Goal: Information Seeking & Learning: Find specific fact

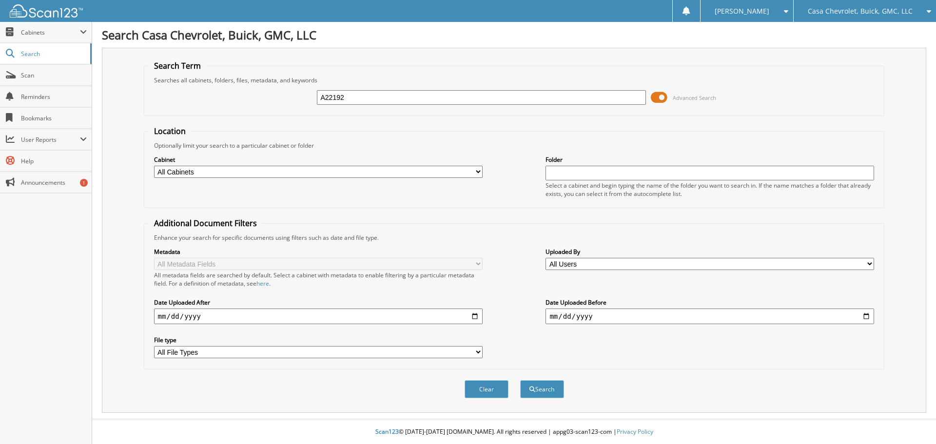
type input "A22192"
click at [520, 380] on button "Search" at bounding box center [542, 389] width 44 height 18
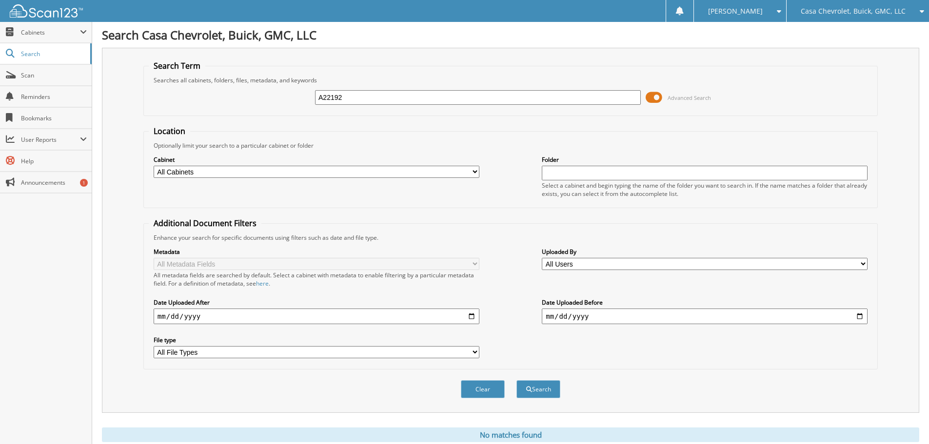
click at [651, 97] on span at bounding box center [654, 97] width 17 height 15
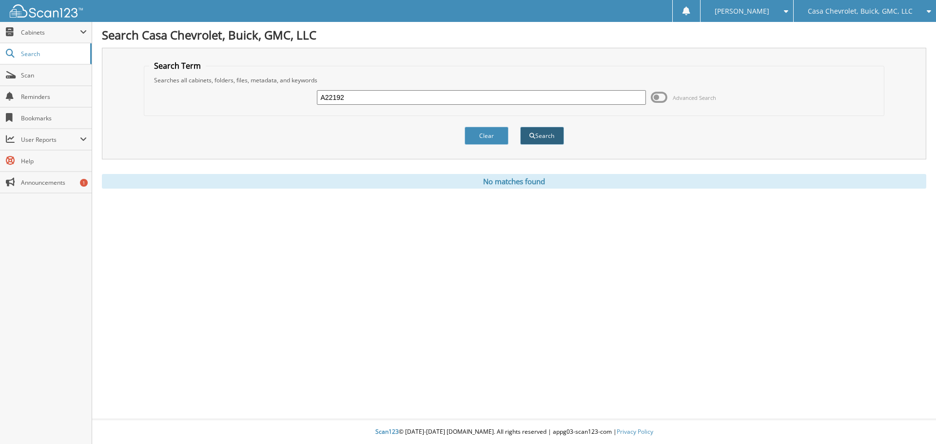
click at [546, 135] on button "Search" at bounding box center [542, 136] width 44 height 18
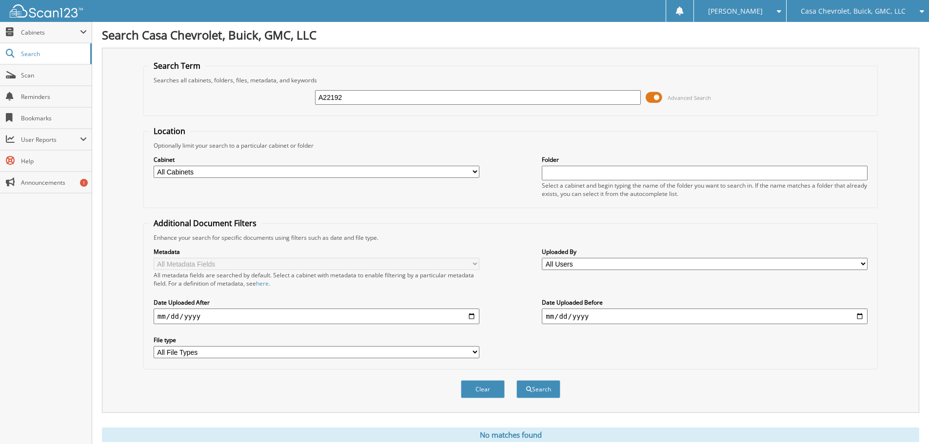
click at [346, 96] on input "A22192" at bounding box center [478, 97] width 326 height 15
click at [362, 99] on input "A22192" at bounding box center [478, 97] width 326 height 15
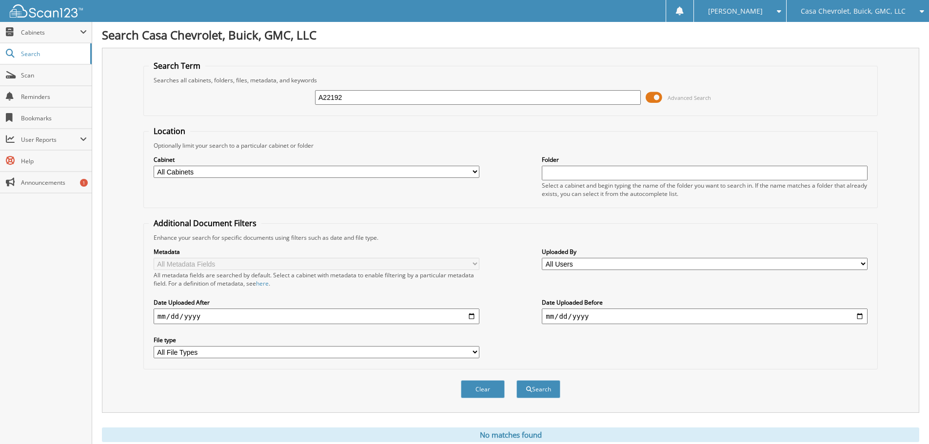
paste input "[US_VEHICLE_IDENTIFICATION_NUMBER]"
type input "[US_VEHICLE_IDENTIFICATION_NUMBER]"
click at [516, 380] on button "Search" at bounding box center [538, 389] width 44 height 18
click at [908, 12] on div "Casa Chevrolet, Buick, GMC, LLC" at bounding box center [857, 11] width 133 height 22
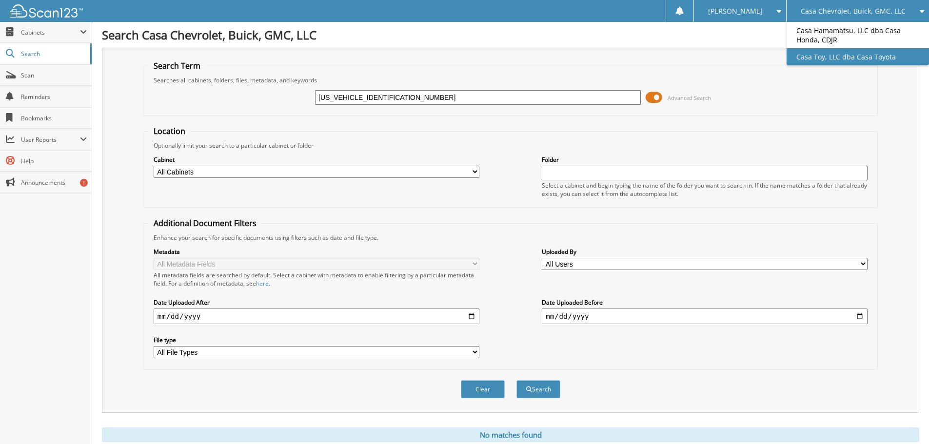
click at [851, 56] on link "Casa Toy, LLC dba Casa Toyota" at bounding box center [858, 56] width 142 height 17
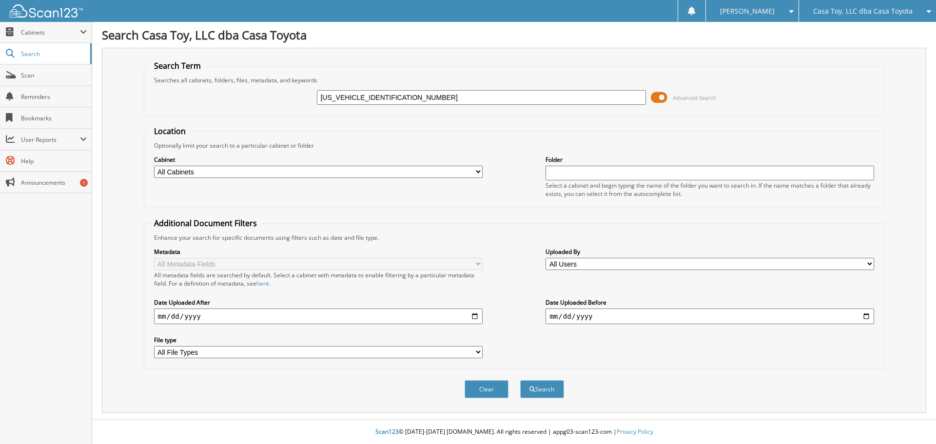
type input "[US_VEHICLE_IDENTIFICATION_NUMBER]"
click at [520, 380] on button "Search" at bounding box center [542, 389] width 44 height 18
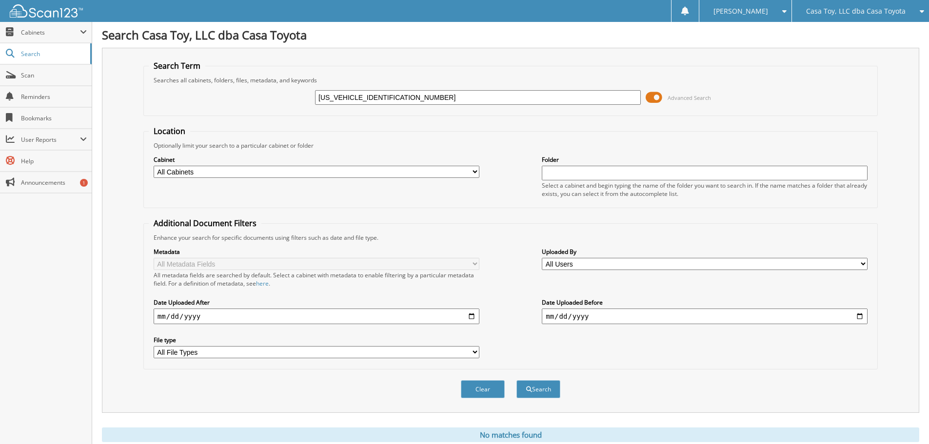
click at [450, 98] on input "1GNSKNKD8NR354939" at bounding box center [478, 97] width 326 height 15
type input "A22192"
click at [516, 380] on button "Search" at bounding box center [538, 389] width 44 height 18
click at [838, 10] on span "Casa Toy, LLC dba Casa Toyota" at bounding box center [855, 11] width 99 height 6
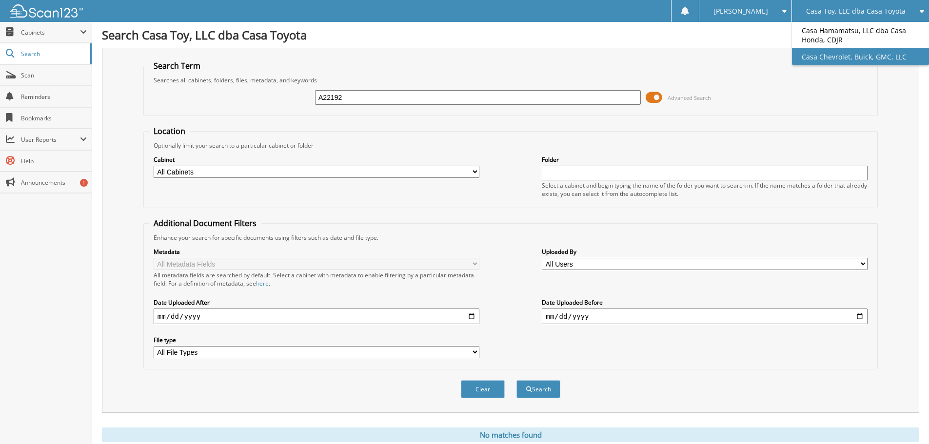
click at [809, 59] on link "Casa Chevrolet, Buick, GMC, LLC" at bounding box center [860, 56] width 137 height 17
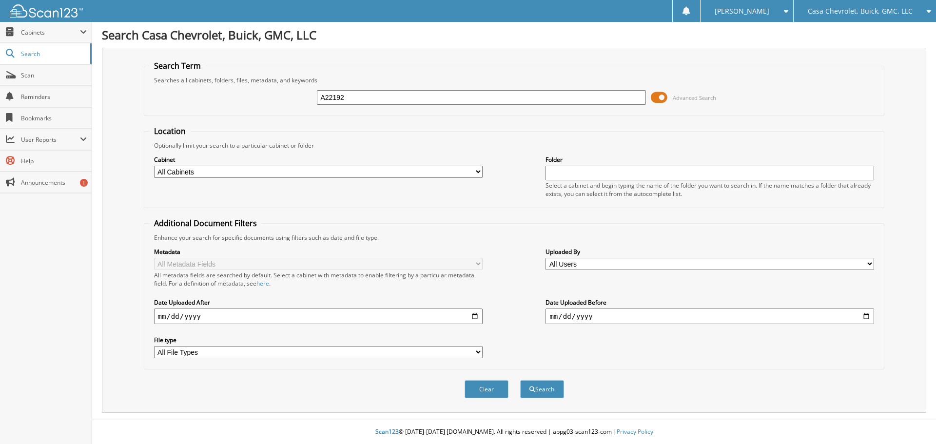
type input "A22192"
click at [520, 380] on button "Search" at bounding box center [542, 389] width 44 height 18
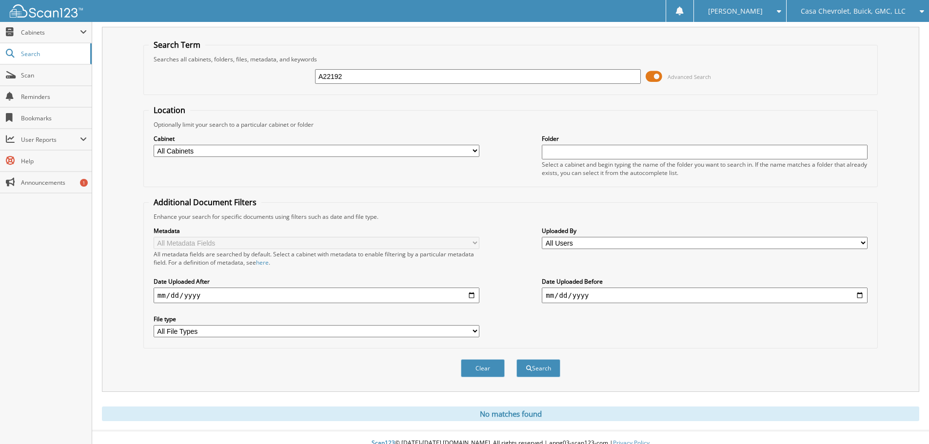
scroll to position [33, 0]
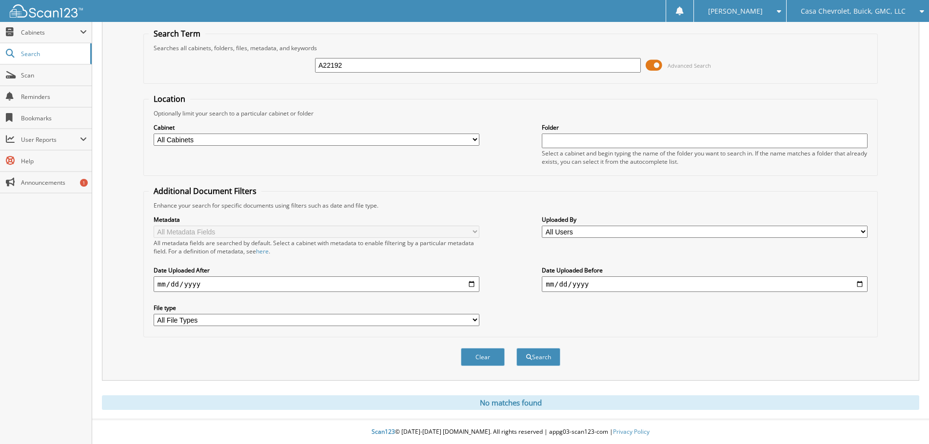
click at [426, 68] on input "A22192" at bounding box center [478, 65] width 326 height 15
type input "A"
click at [290, 79] on fieldset "Search Term Searches all cabinets, folders, files, metadata, and keywords Advan…" at bounding box center [510, 56] width 734 height 56
click at [45, 50] on span "Search" at bounding box center [53, 54] width 64 height 8
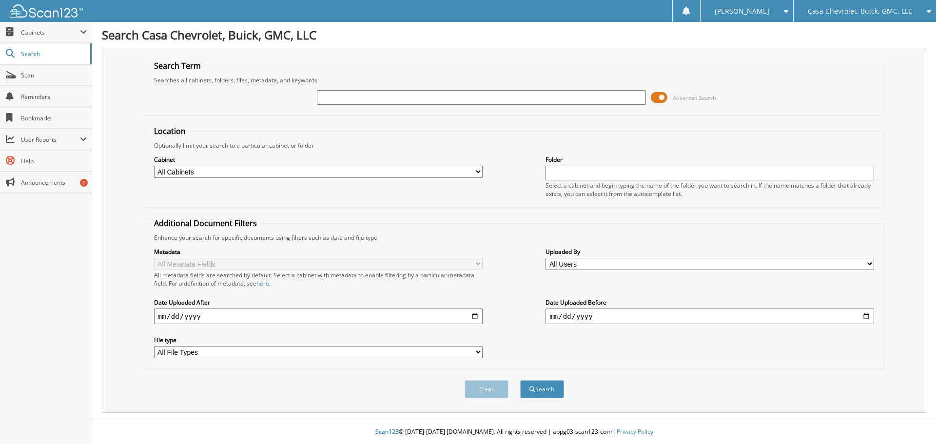
click at [366, 99] on input "text" at bounding box center [481, 97] width 329 height 15
type input "t"
type input "Turoen"
click at [520, 380] on button "Search" at bounding box center [542, 389] width 44 height 18
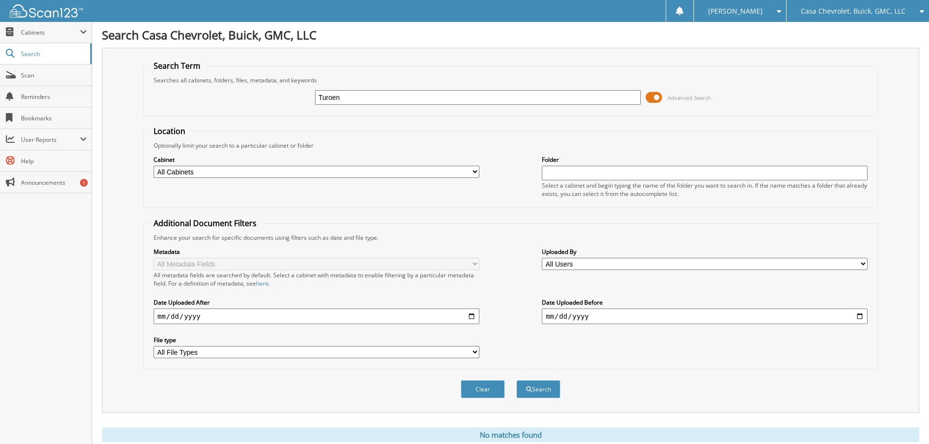
click at [366, 99] on input "Turoen" at bounding box center [478, 97] width 326 height 15
type input "[PERSON_NAME]"
click at [516, 380] on button "Search" at bounding box center [538, 389] width 44 height 18
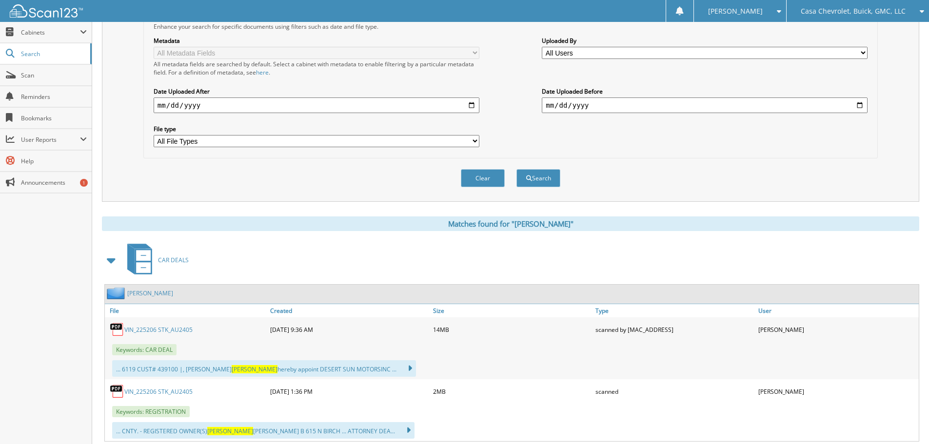
scroll to position [238, 0]
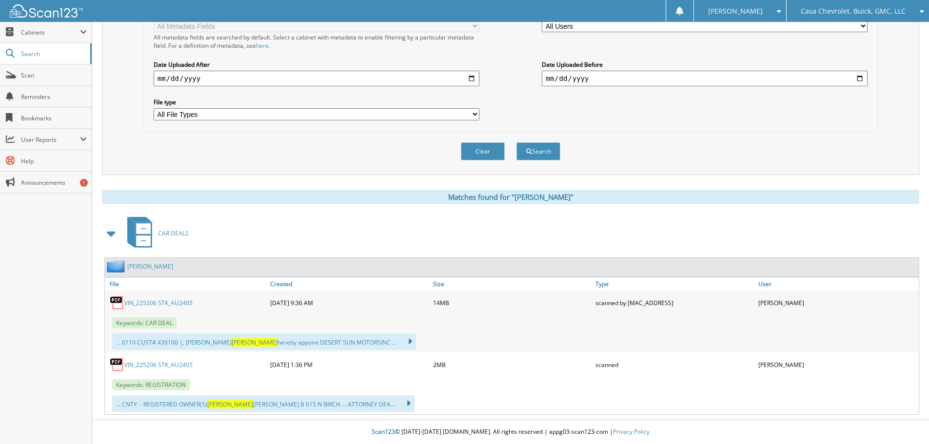
click at [165, 303] on link "VIN_225206 STK_AU2405" at bounding box center [158, 303] width 68 height 8
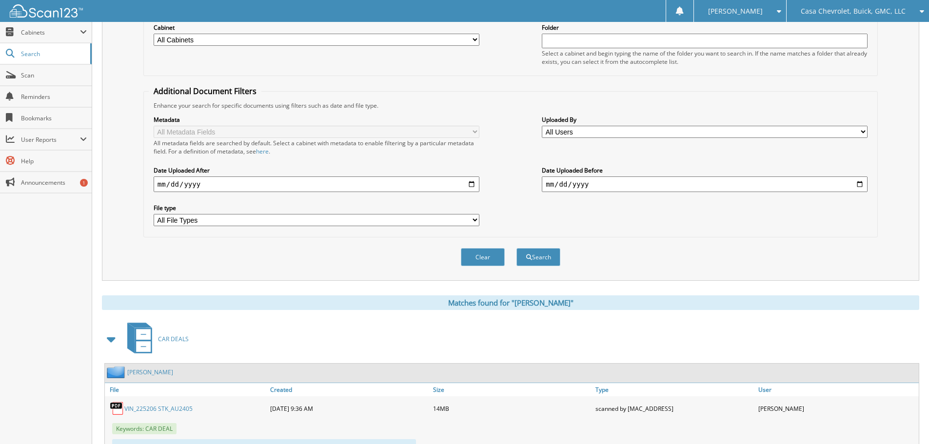
scroll to position [0, 0]
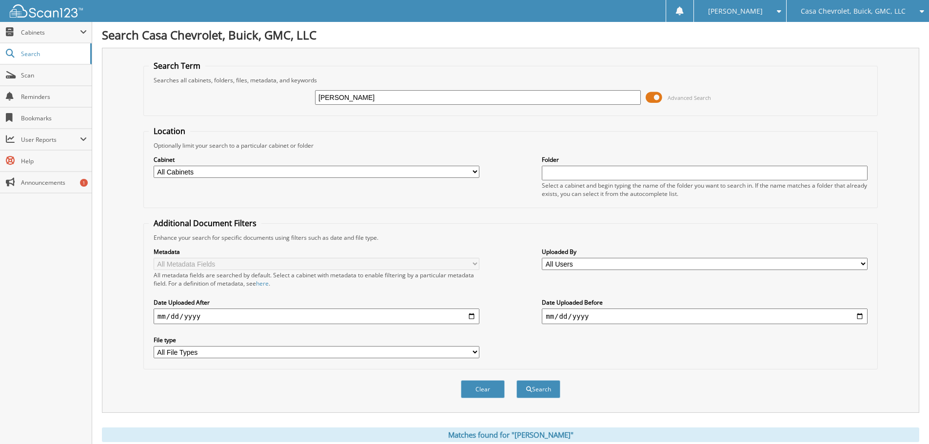
click at [337, 96] on input "Turpen" at bounding box center [478, 97] width 326 height 15
click at [237, 129] on fieldset "Location Optionally limit your search to a particular cabinet or folder Cabinet…" at bounding box center [510, 167] width 734 height 82
click at [365, 94] on input "text" at bounding box center [478, 97] width 326 height 15
type input "A22192"
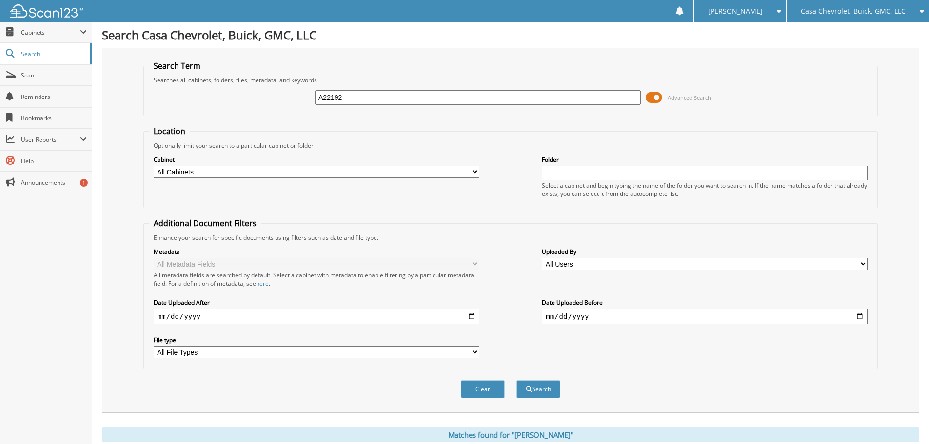
click at [516, 380] on button "Search" at bounding box center [538, 389] width 44 height 18
